Goal: Information Seeking & Learning: Learn about a topic

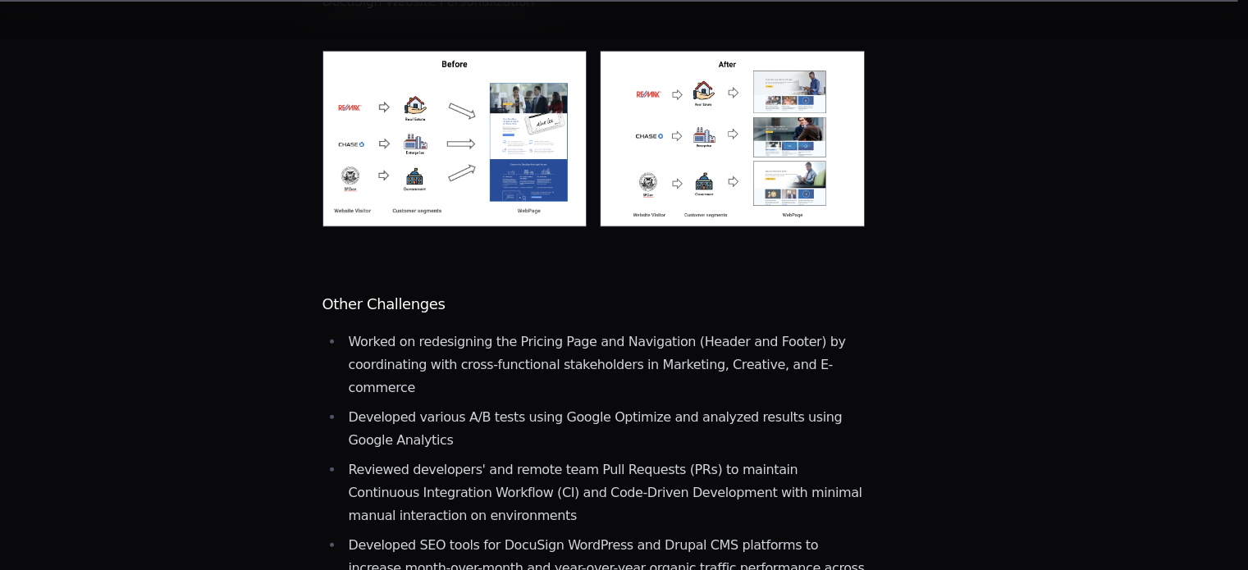
scroll to position [4017, 0]
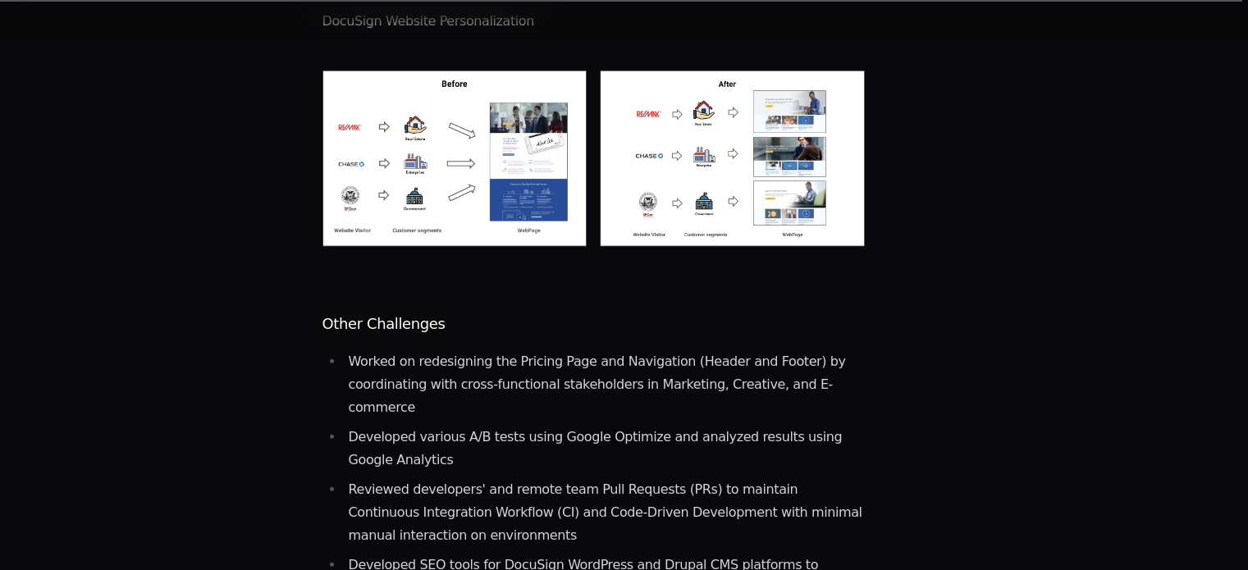
click at [683, 478] on li "Reviewed developers' and remote team Pull Requests (PRs) to maintain Continuous…" at bounding box center [605, 512] width 522 height 69
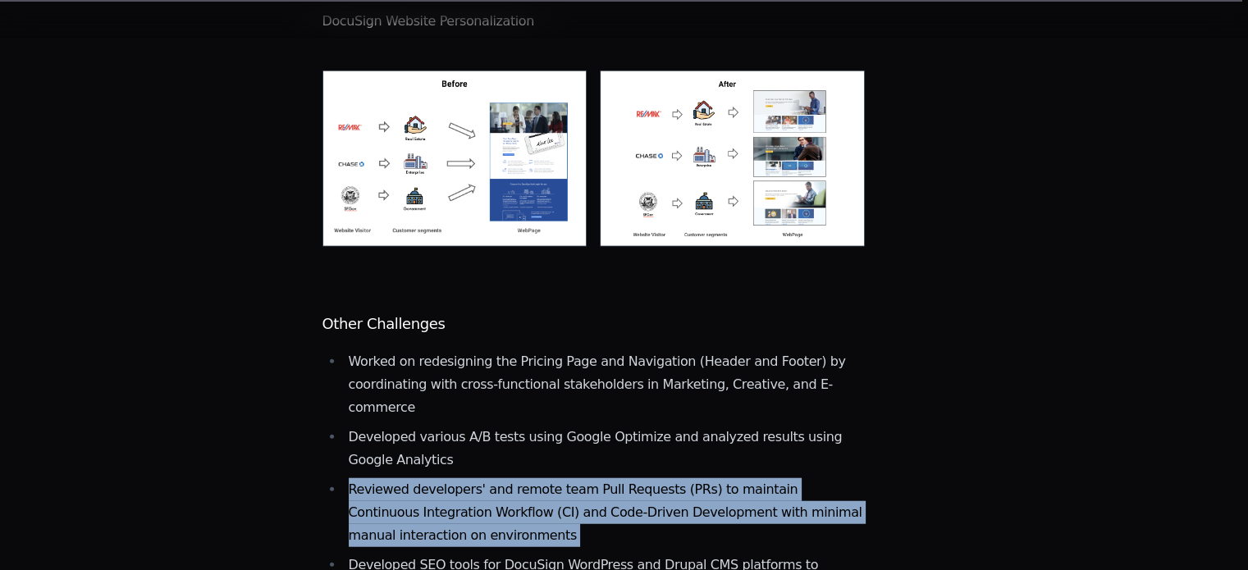
click at [683, 478] on li "Reviewed developers' and remote team Pull Requests (PRs) to maintain Continuous…" at bounding box center [605, 512] width 522 height 69
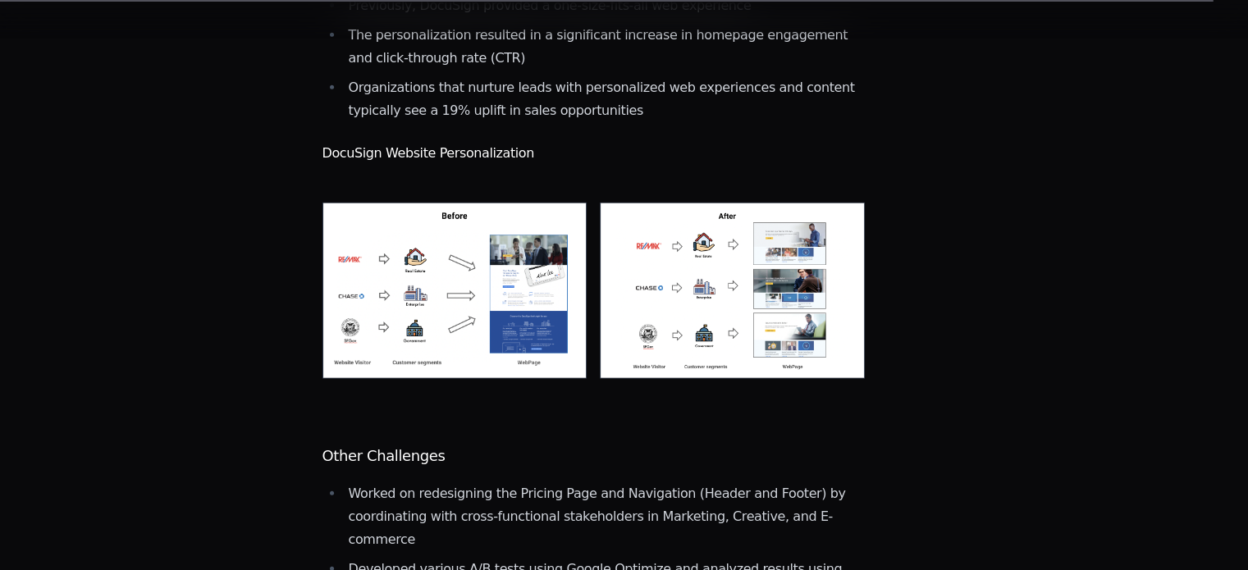
click at [683, 482] on li "Worked on redesigning the Pricing Page and Navigation (Header and Footer) by co…" at bounding box center [605, 516] width 522 height 69
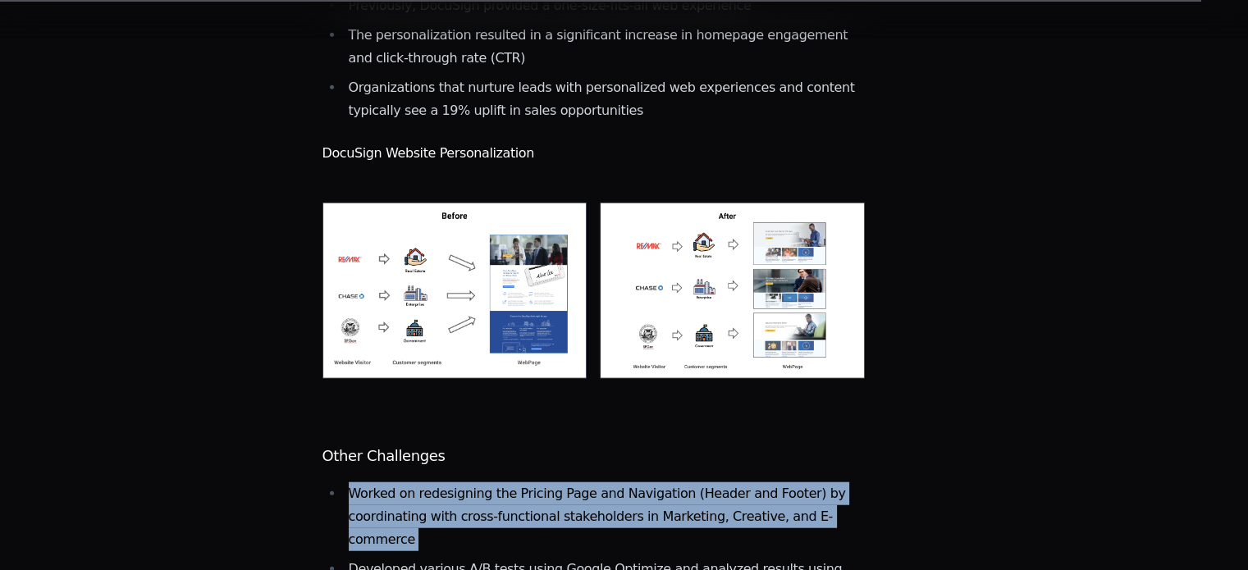
click at [683, 482] on li "Worked on redesigning the Pricing Page and Navigation (Header and Footer) by co…" at bounding box center [605, 516] width 522 height 69
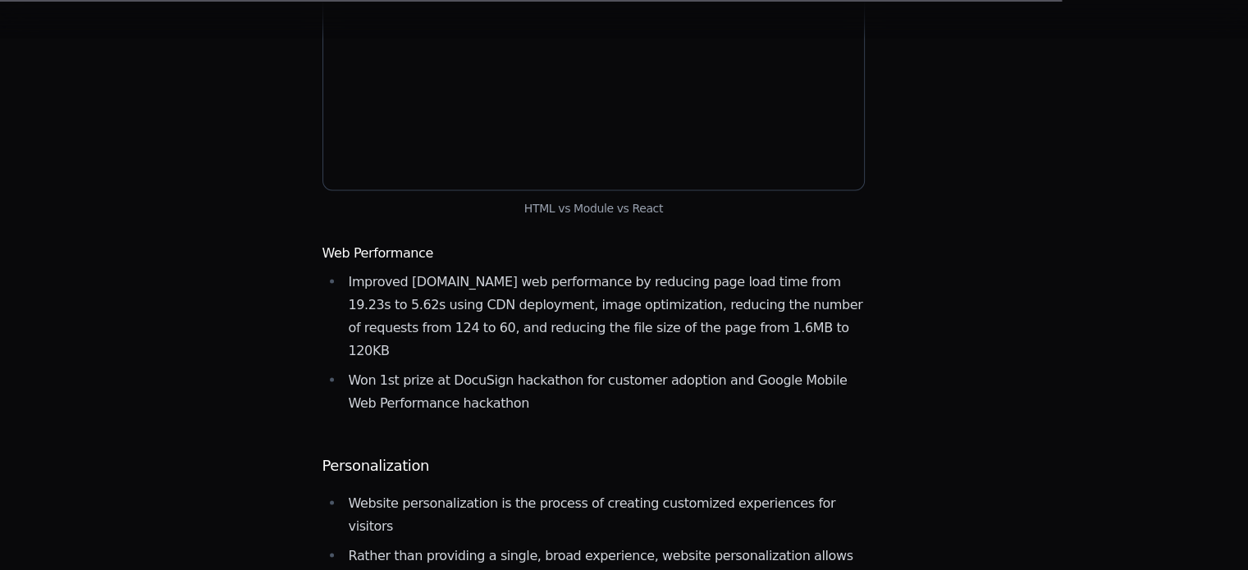
scroll to position [3170, 0]
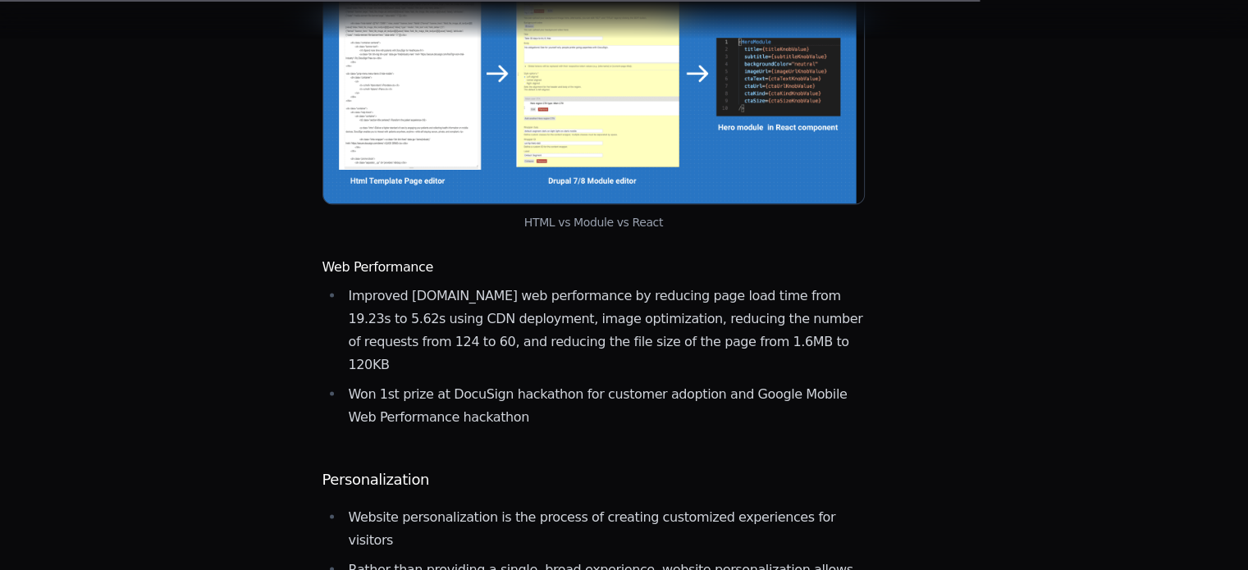
scroll to position [246, 0]
